Goal: Information Seeking & Learning: Learn about a topic

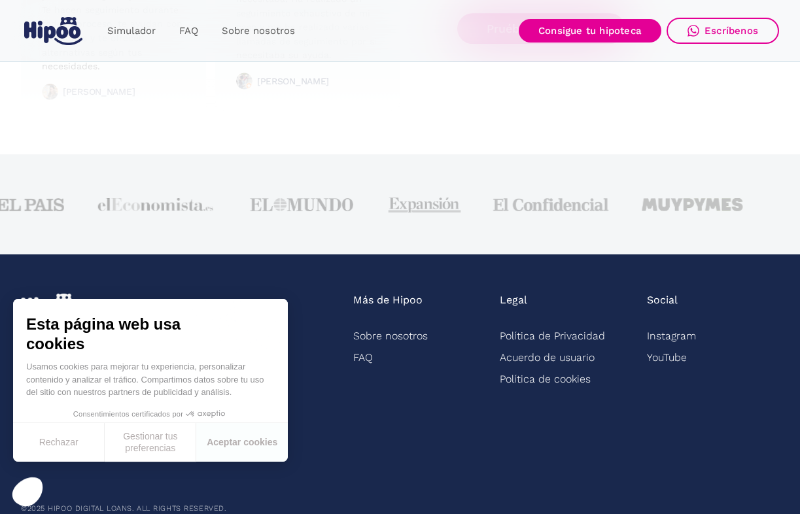
scroll to position [3308, 0]
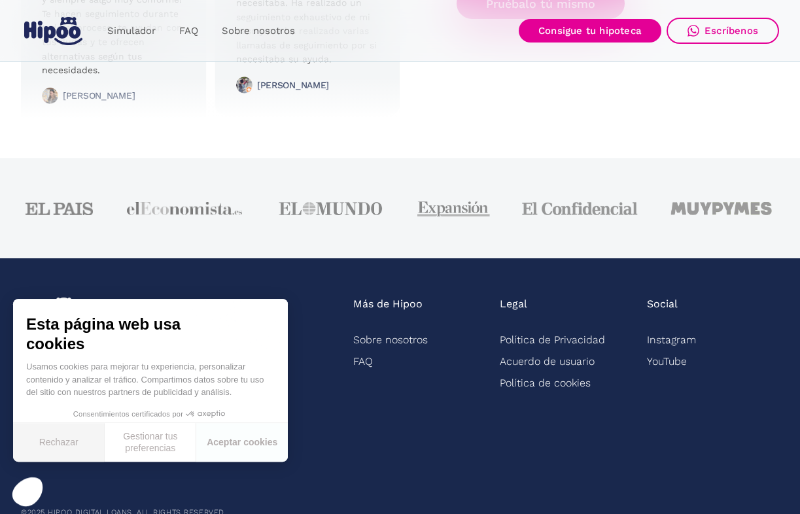
click at [65, 442] on button "Rechazar" at bounding box center [59, 442] width 92 height 39
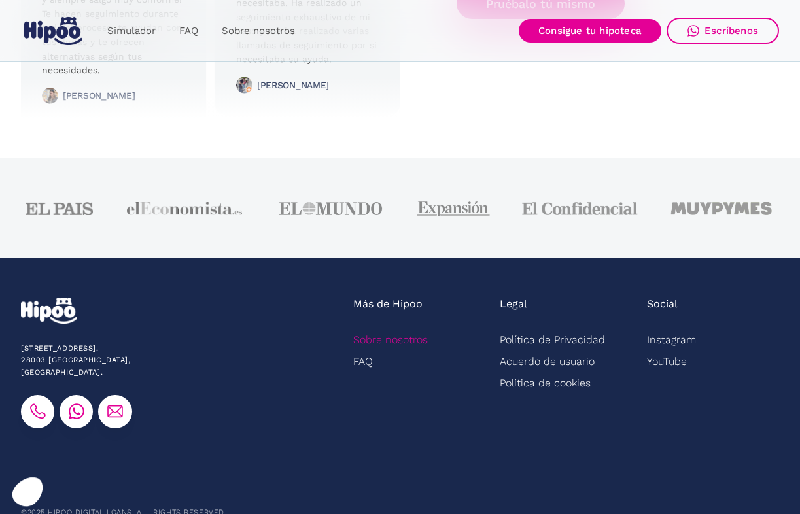
click at [411, 351] on link "Sobre nosotros" at bounding box center [390, 340] width 75 height 22
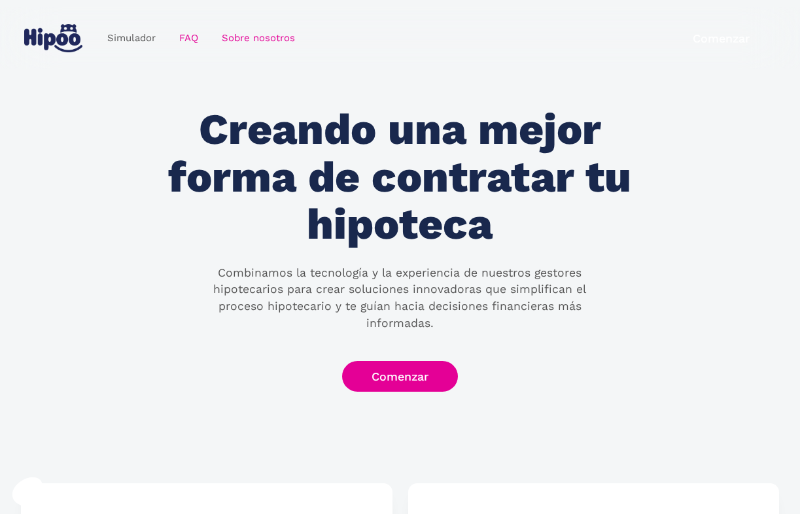
click at [196, 43] on link "FAQ" at bounding box center [188, 39] width 43 height 26
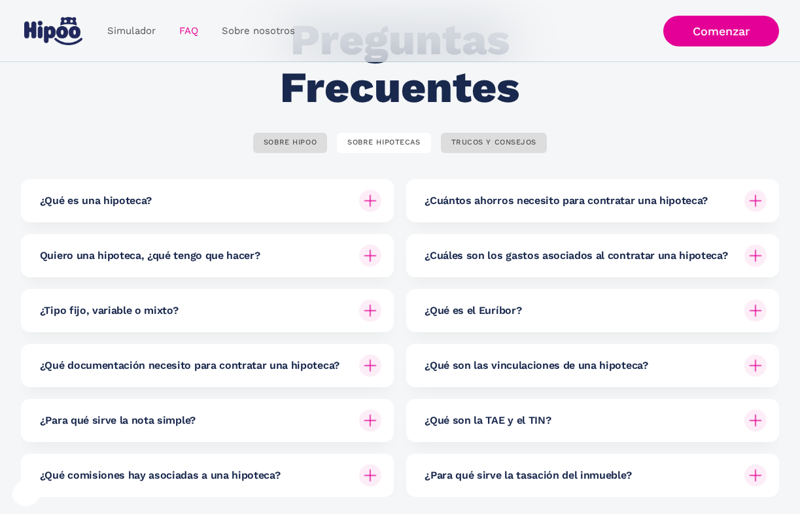
scroll to position [126, 0]
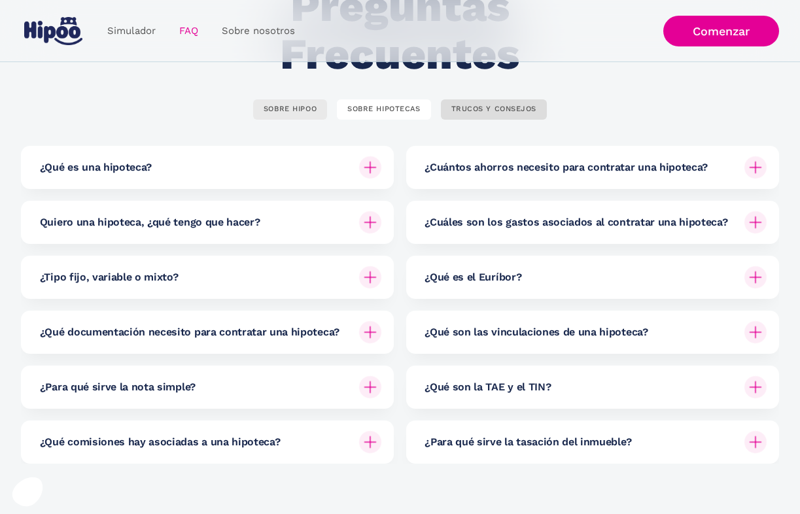
click at [296, 113] on div "SOBRE HIPOO" at bounding box center [290, 110] width 53 height 10
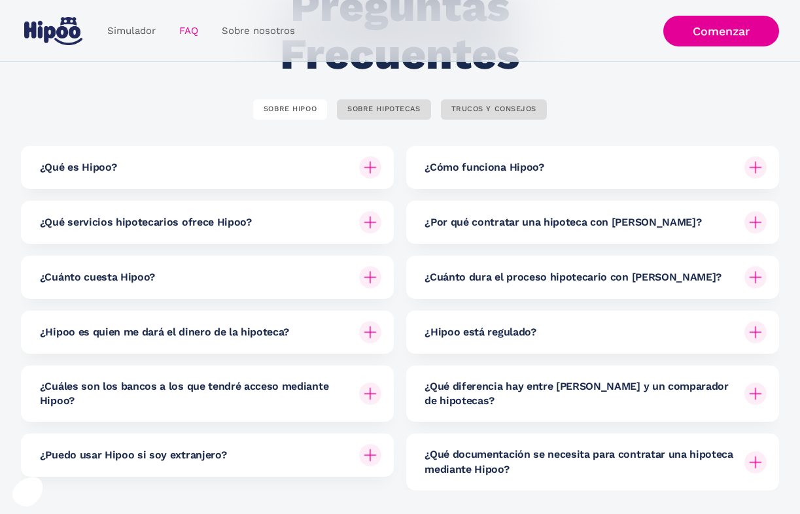
click at [258, 160] on div "¿Qué es Hipoo?" at bounding box center [211, 167] width 342 height 43
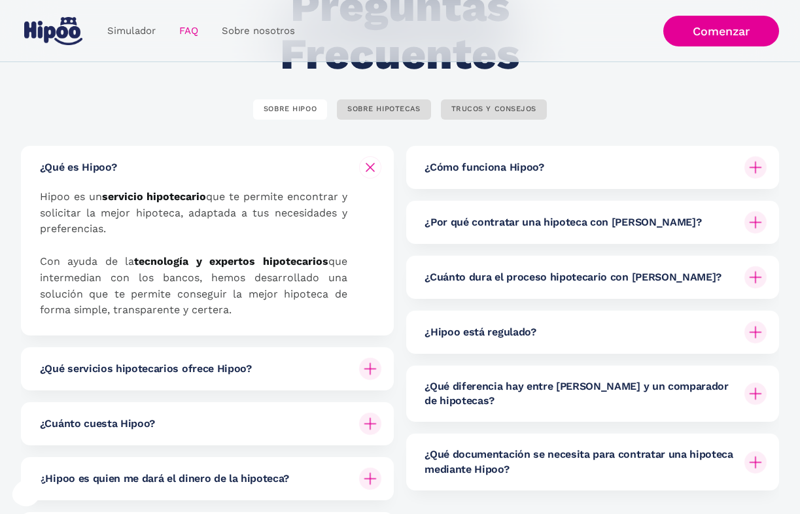
click at [247, 200] on p "Hipoo es un servicio hipotecario que te permite encontrar y solicitar la mejor …" at bounding box center [194, 254] width 308 height 130
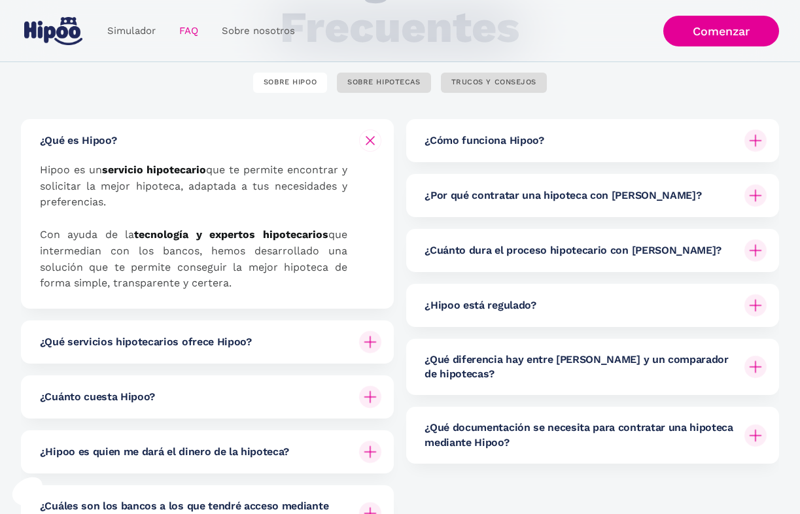
scroll to position [157, 0]
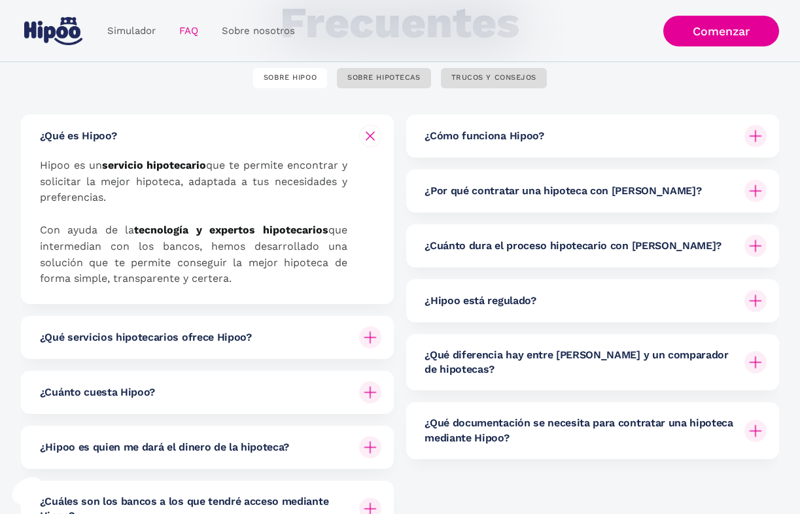
click at [452, 284] on div "¿Hipoo está regulado?" at bounding box center [596, 300] width 342 height 43
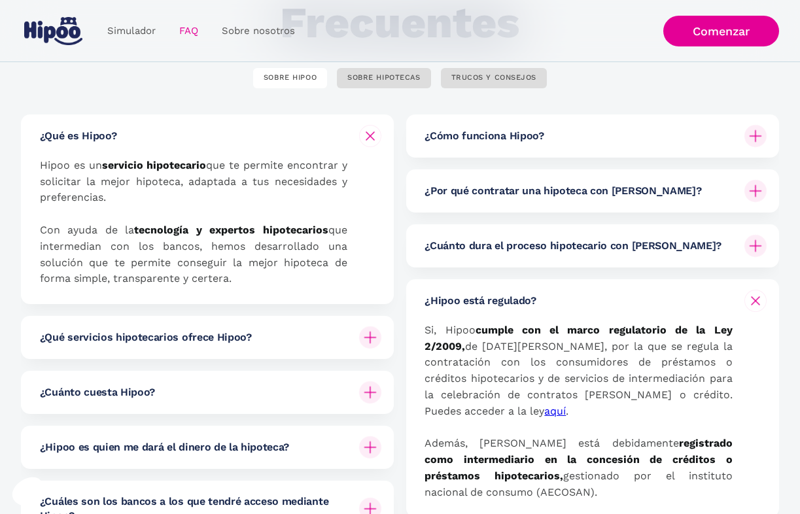
click at [487, 352] on p "Si, Hipoo cumple con el marco regulatorio de la Ley 2/2009, de 31 de marzo, por…" at bounding box center [579, 412] width 308 height 179
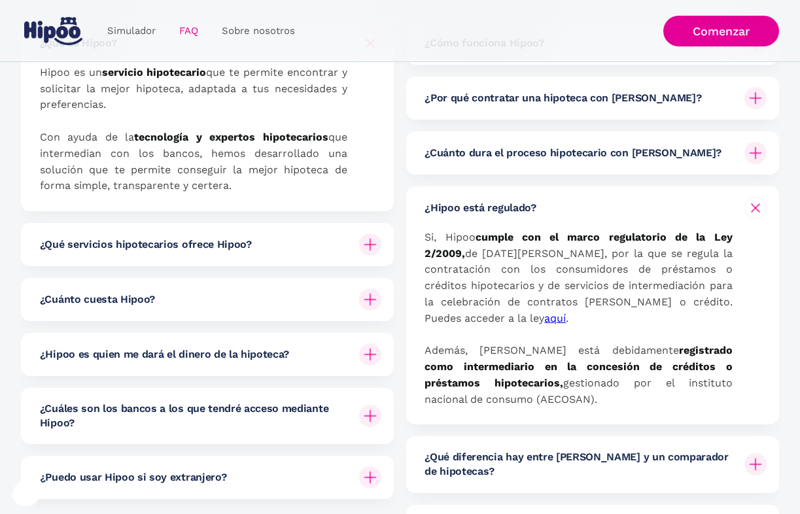
scroll to position [251, 0]
